Goal: Find specific page/section: Find specific page/section

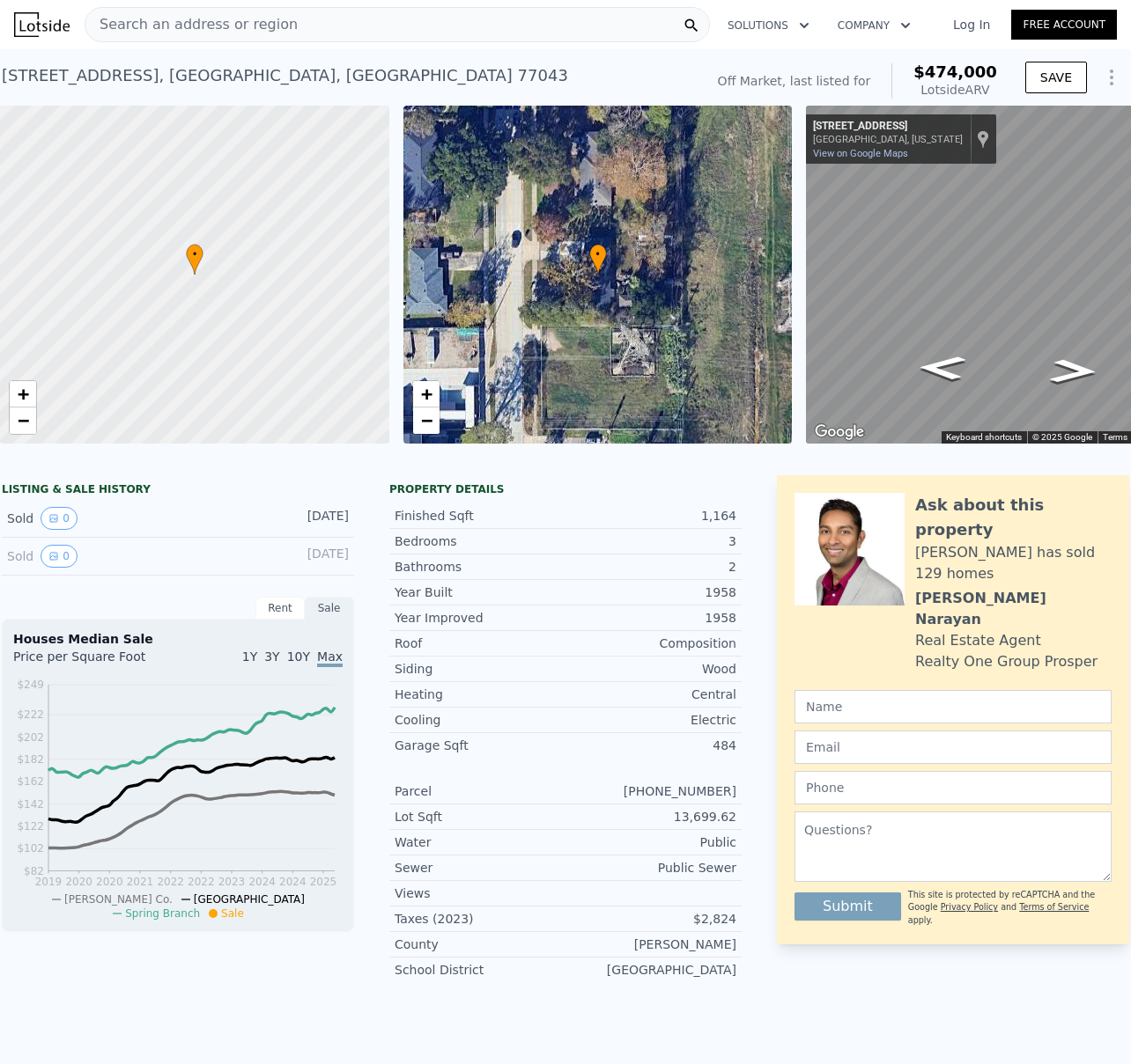
click at [269, 29] on span "Search an address or region" at bounding box center [191, 24] width 212 height 21
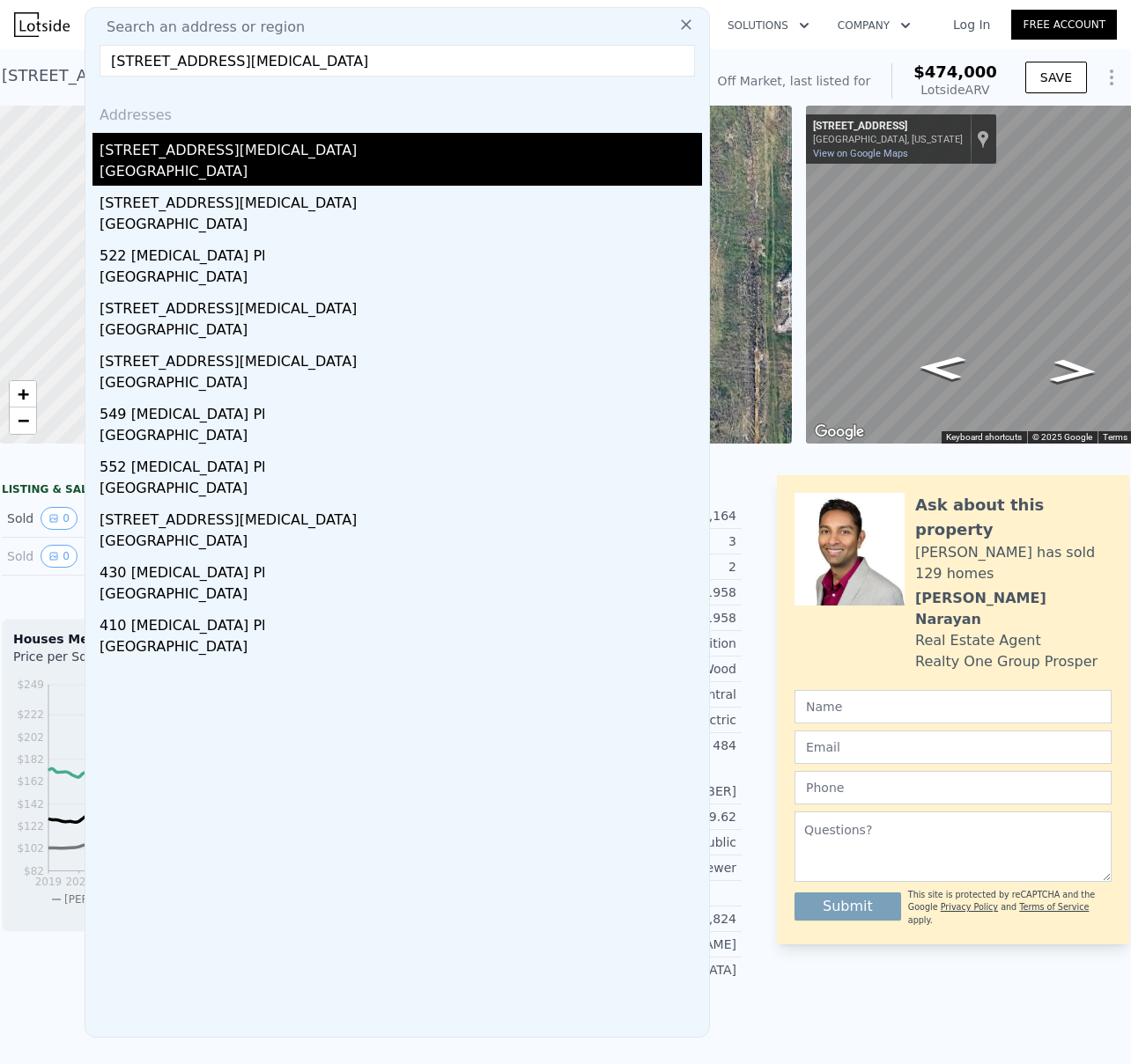
type input "[STREET_ADDRESS][MEDICAL_DATA]"
click at [170, 155] on div "[STREET_ADDRESS][MEDICAL_DATA]" at bounding box center [400, 146] width 602 height 28
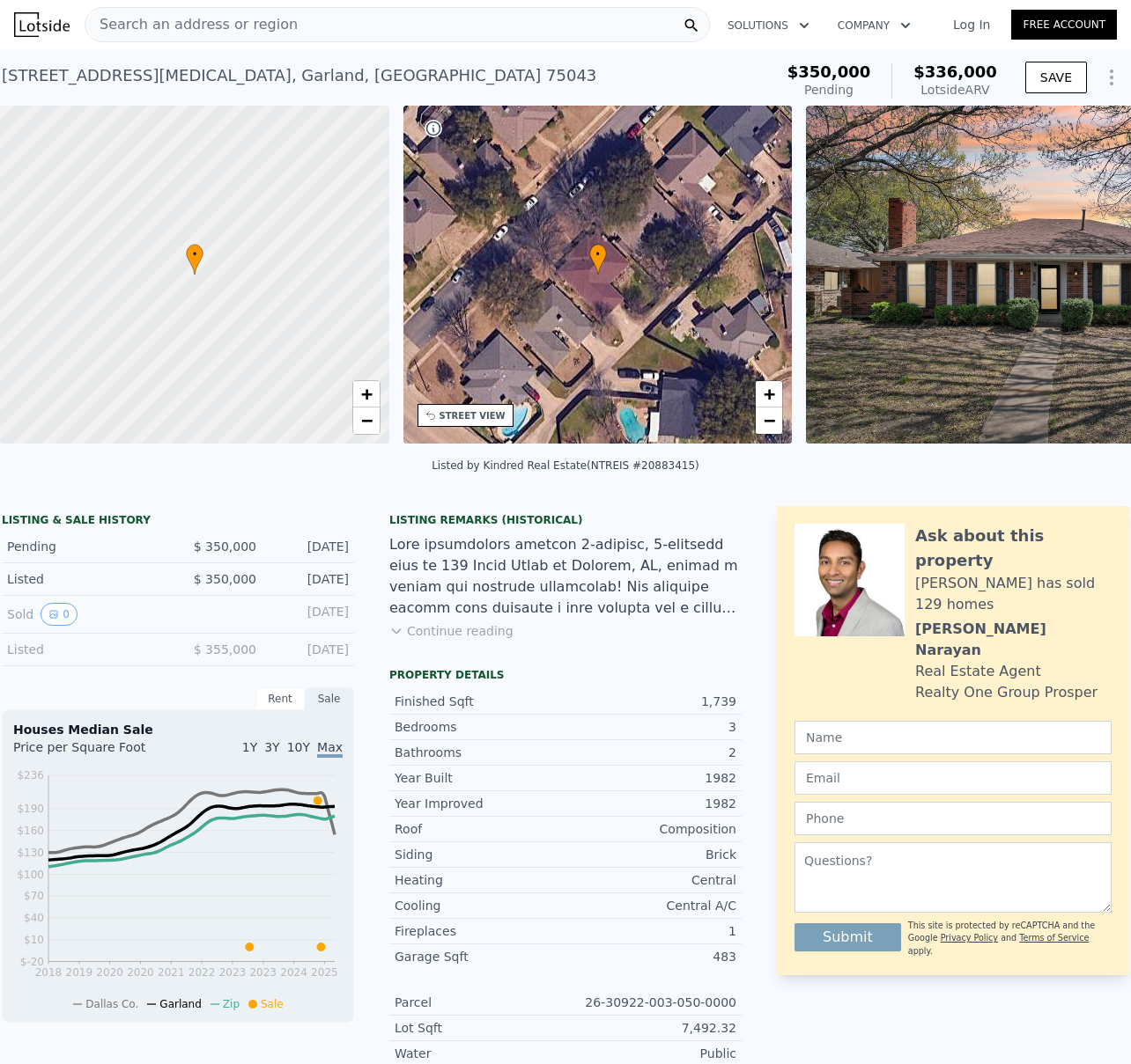
click at [271, 28] on span "Search an address or region" at bounding box center [191, 24] width 212 height 21
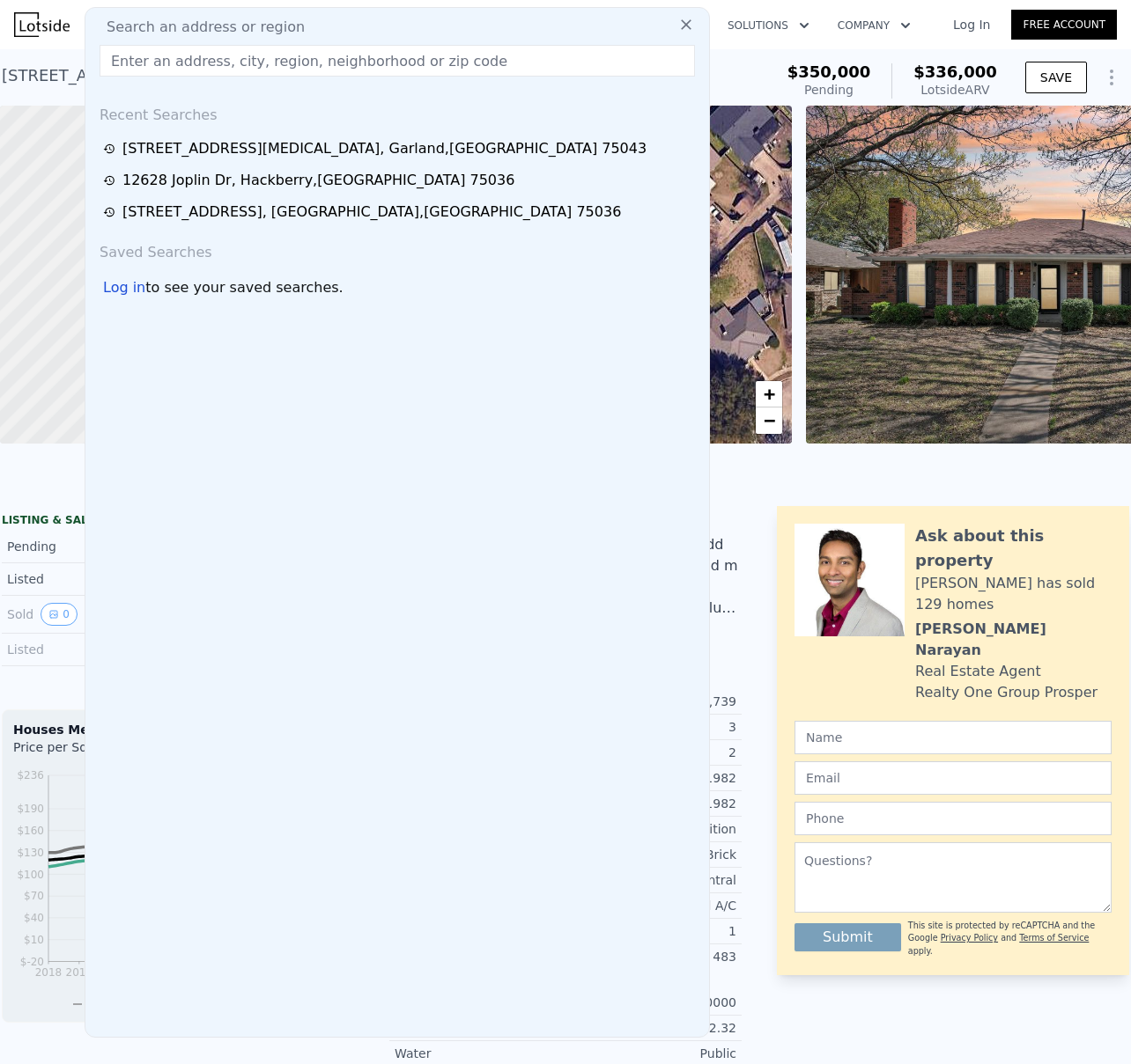
click at [253, 67] on input "text" at bounding box center [397, 60] width 595 height 32
paste input "[STREET_ADDRESS][PERSON_NAME]"
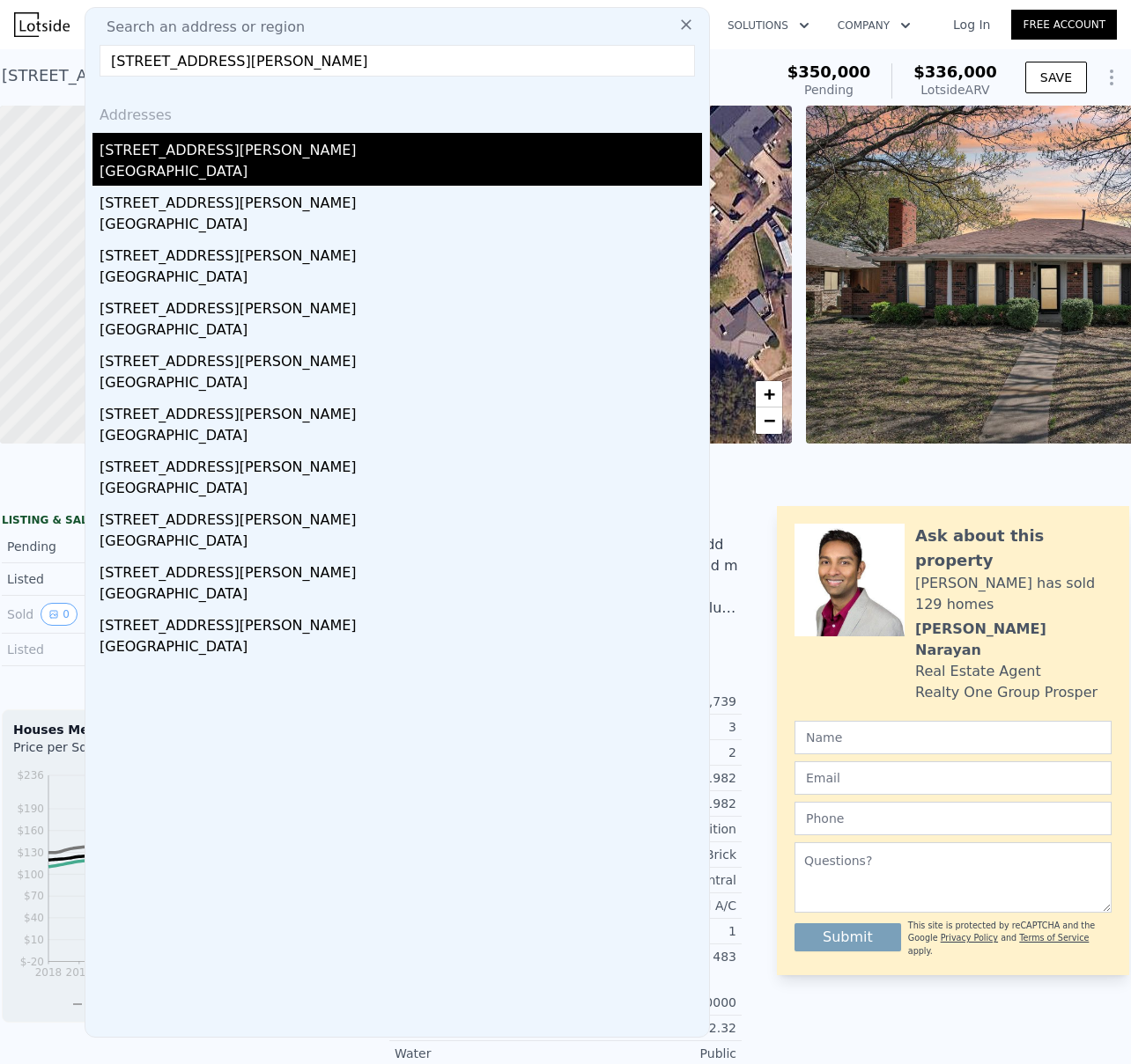
type input "[STREET_ADDRESS][PERSON_NAME]"
click at [188, 152] on div "[STREET_ADDRESS][PERSON_NAME]" at bounding box center [400, 146] width 602 height 28
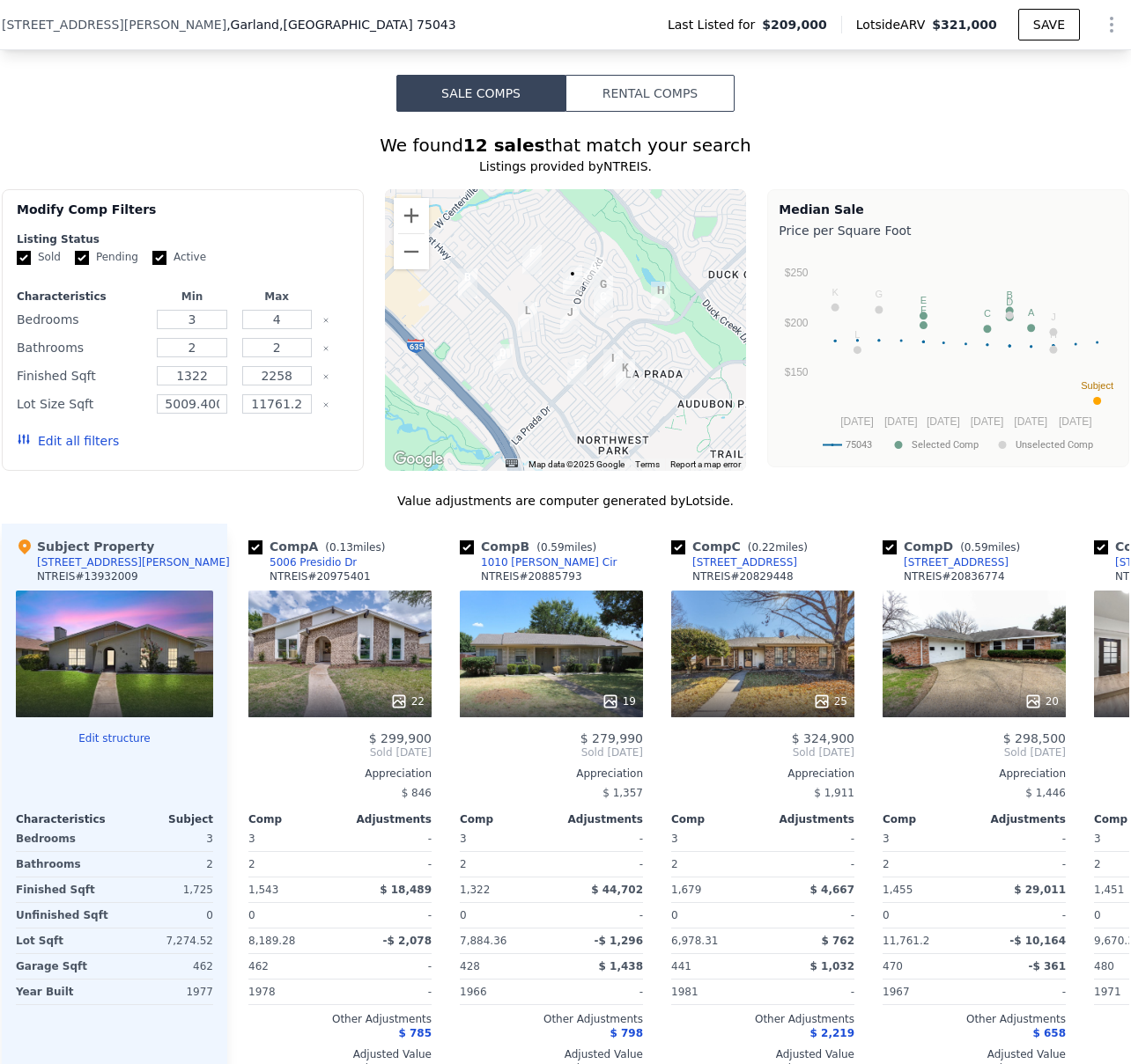
scroll to position [1310, 0]
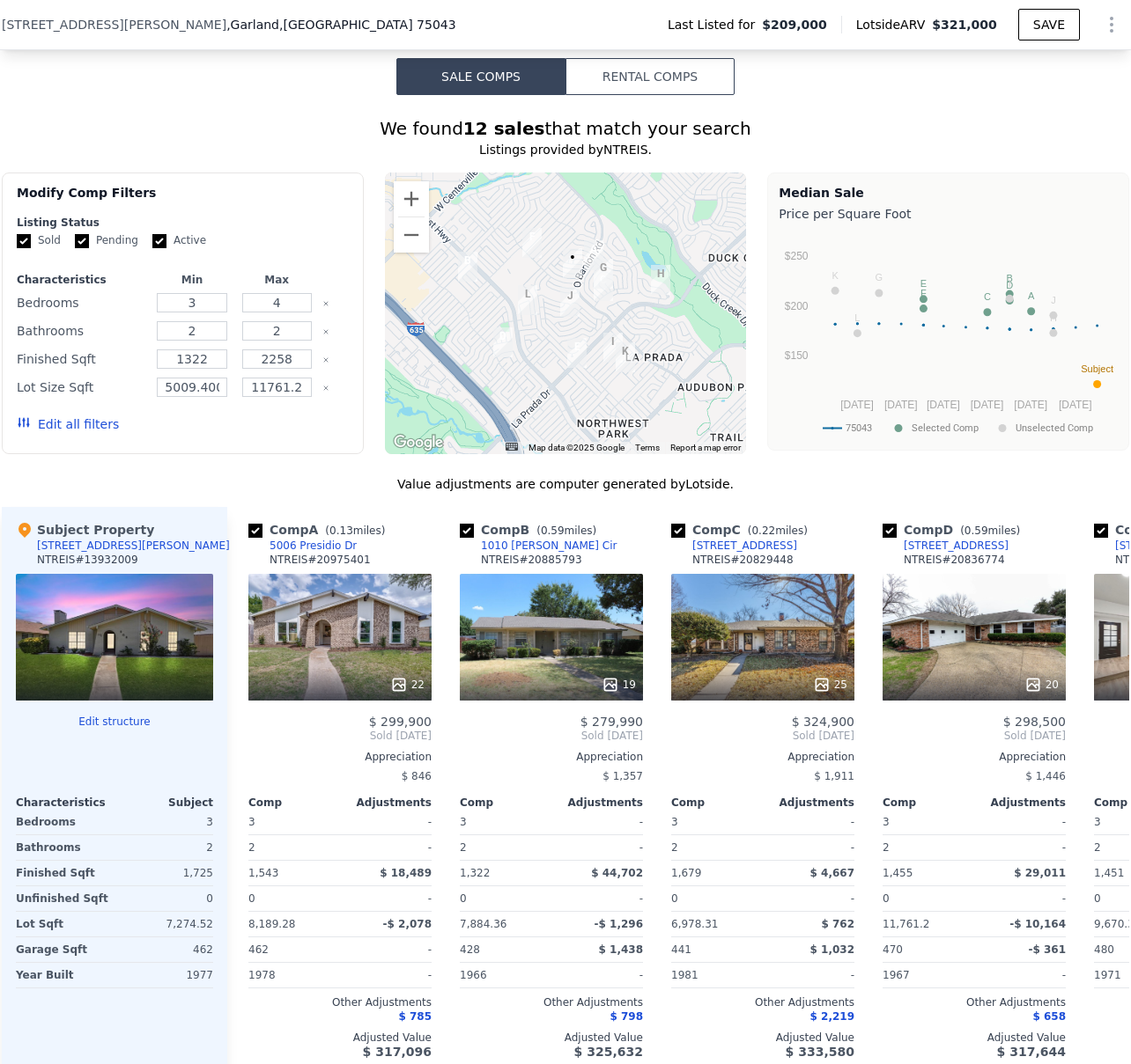
click at [147, 674] on div at bounding box center [115, 637] width 198 height 127
click at [142, 644] on div at bounding box center [115, 637] width 198 height 127
click at [135, 630] on div at bounding box center [115, 637] width 198 height 127
click at [334, 630] on div "22" at bounding box center [339, 637] width 183 height 127
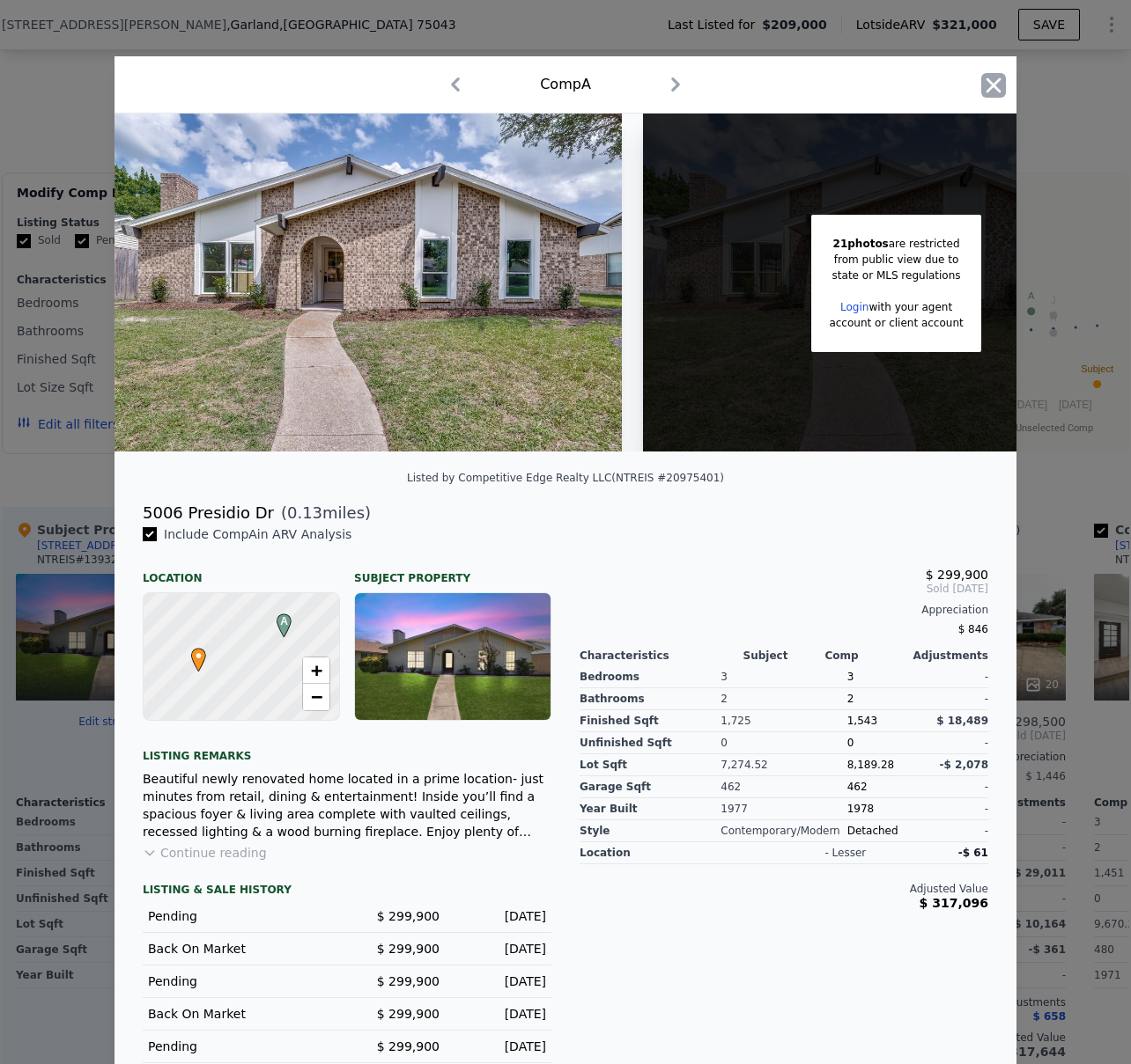
click at [981, 86] on icon "button" at bounding box center [993, 85] width 24 height 24
